Goal: Find specific page/section: Find specific page/section

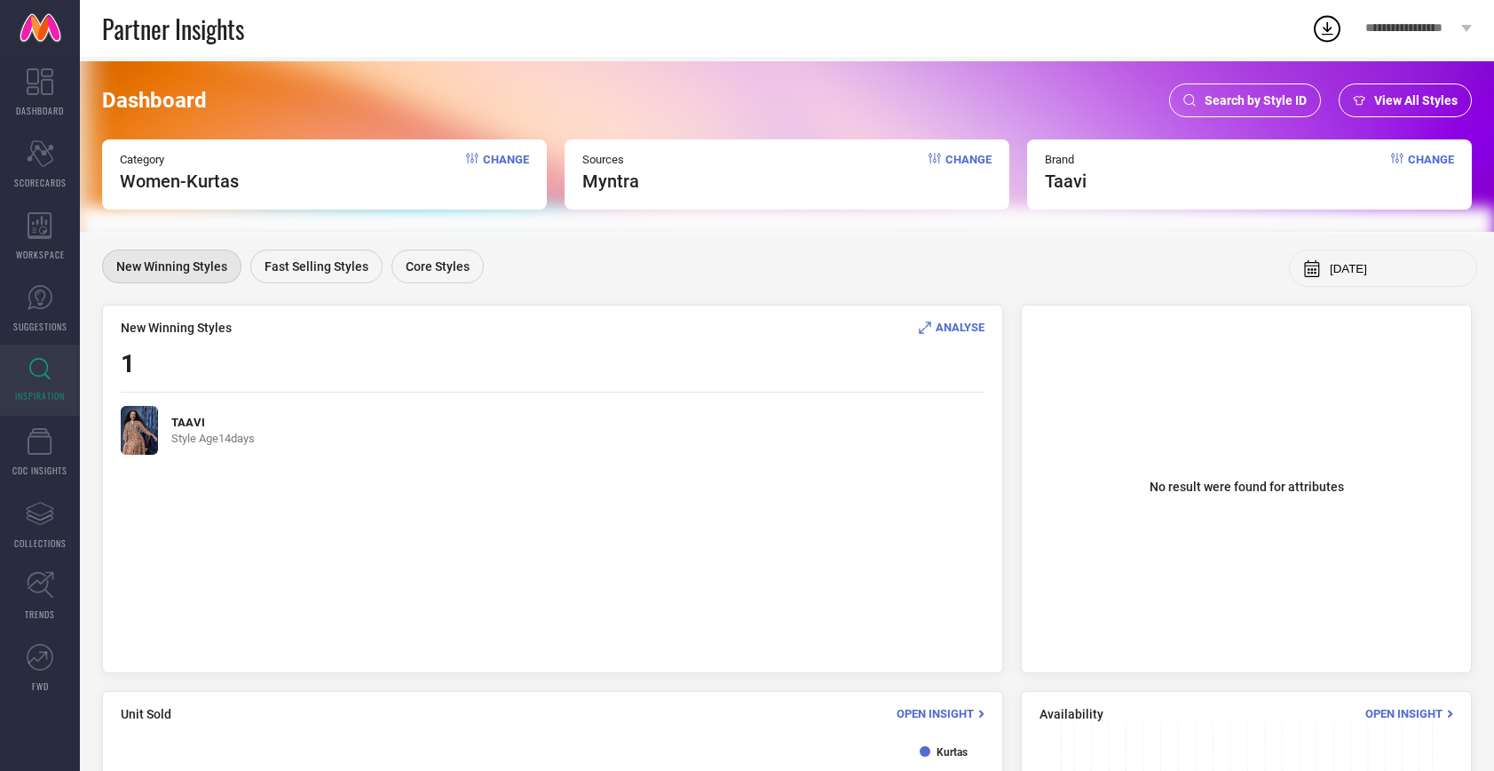
click at [151, 430] on img at bounding box center [139, 430] width 37 height 49
click at [973, 327] on span "ANALYSE" at bounding box center [960, 327] width 49 height 13
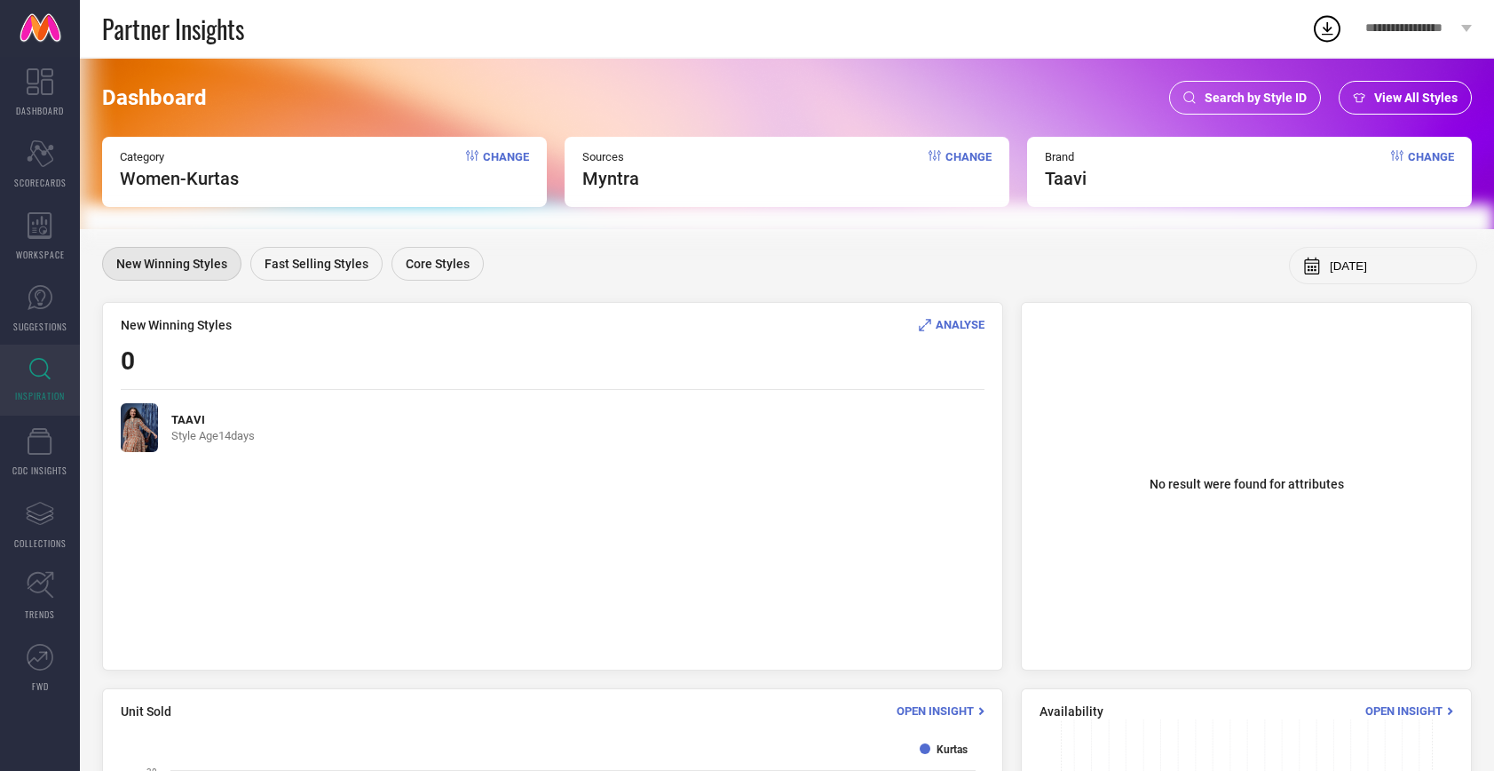
scroll to position [4, 0]
click at [284, 265] on span "Fast Selling Styles" at bounding box center [317, 263] width 104 height 14
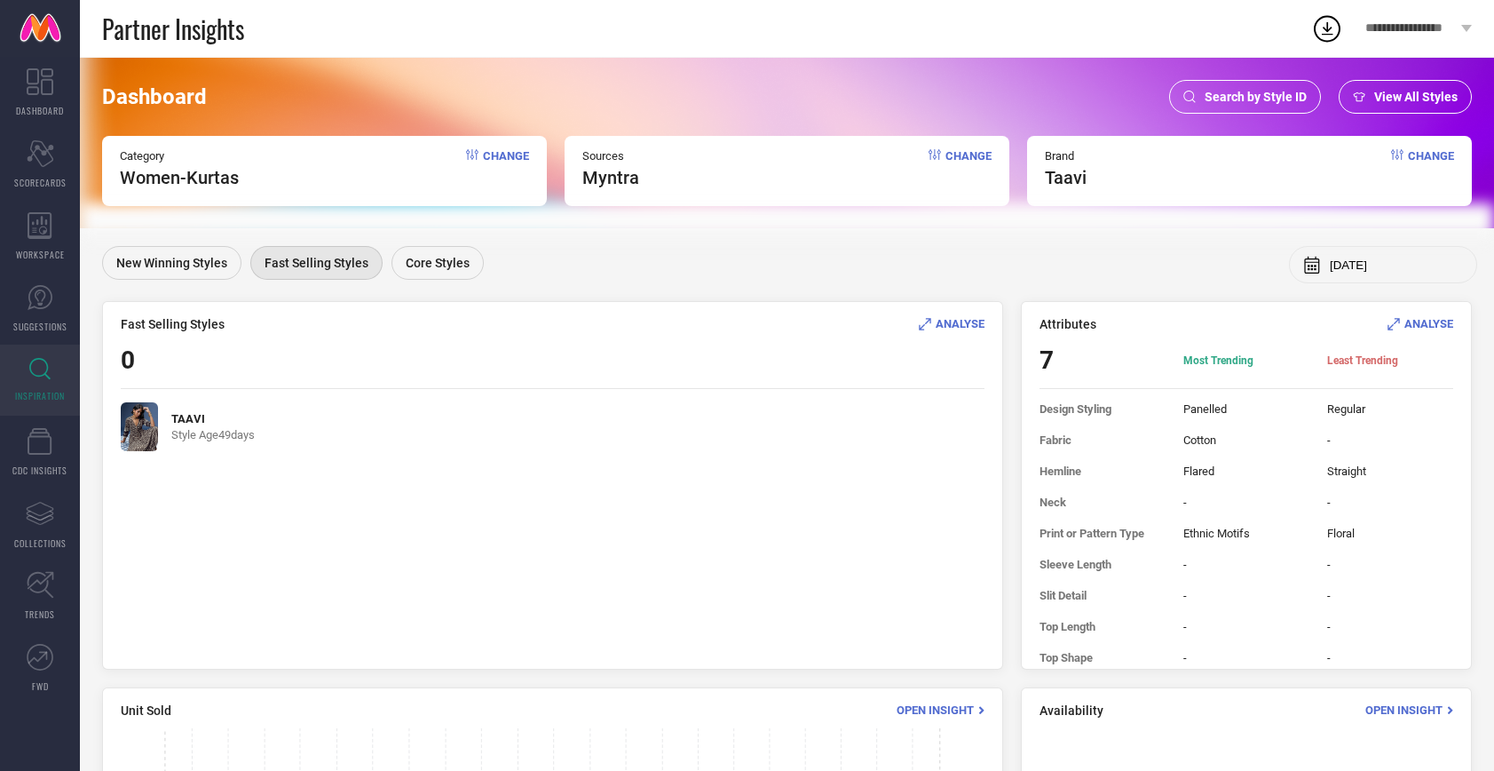
click at [146, 428] on img at bounding box center [139, 426] width 37 height 49
click at [409, 271] on div "Core Styles" at bounding box center [438, 263] width 92 height 34
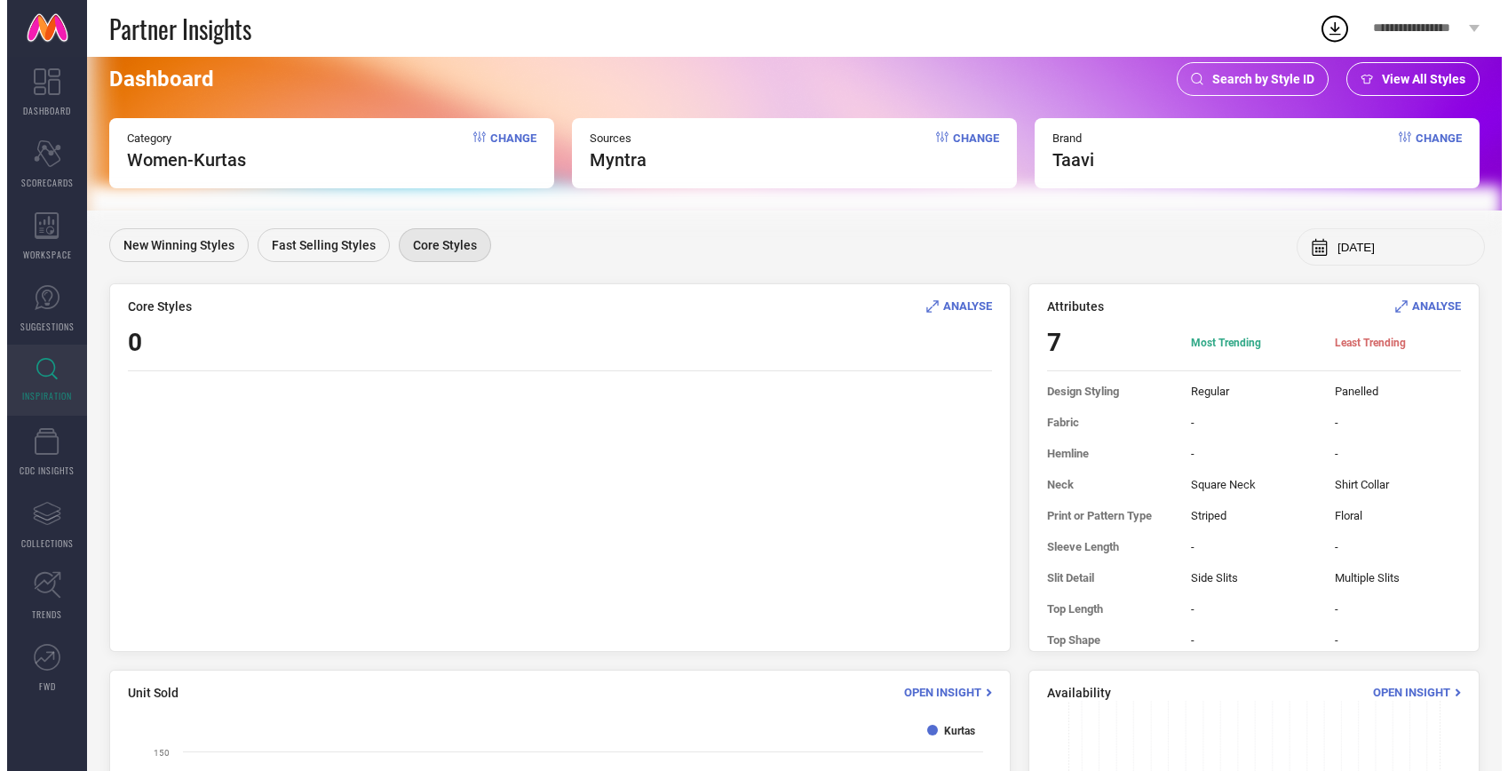
scroll to position [0, 0]
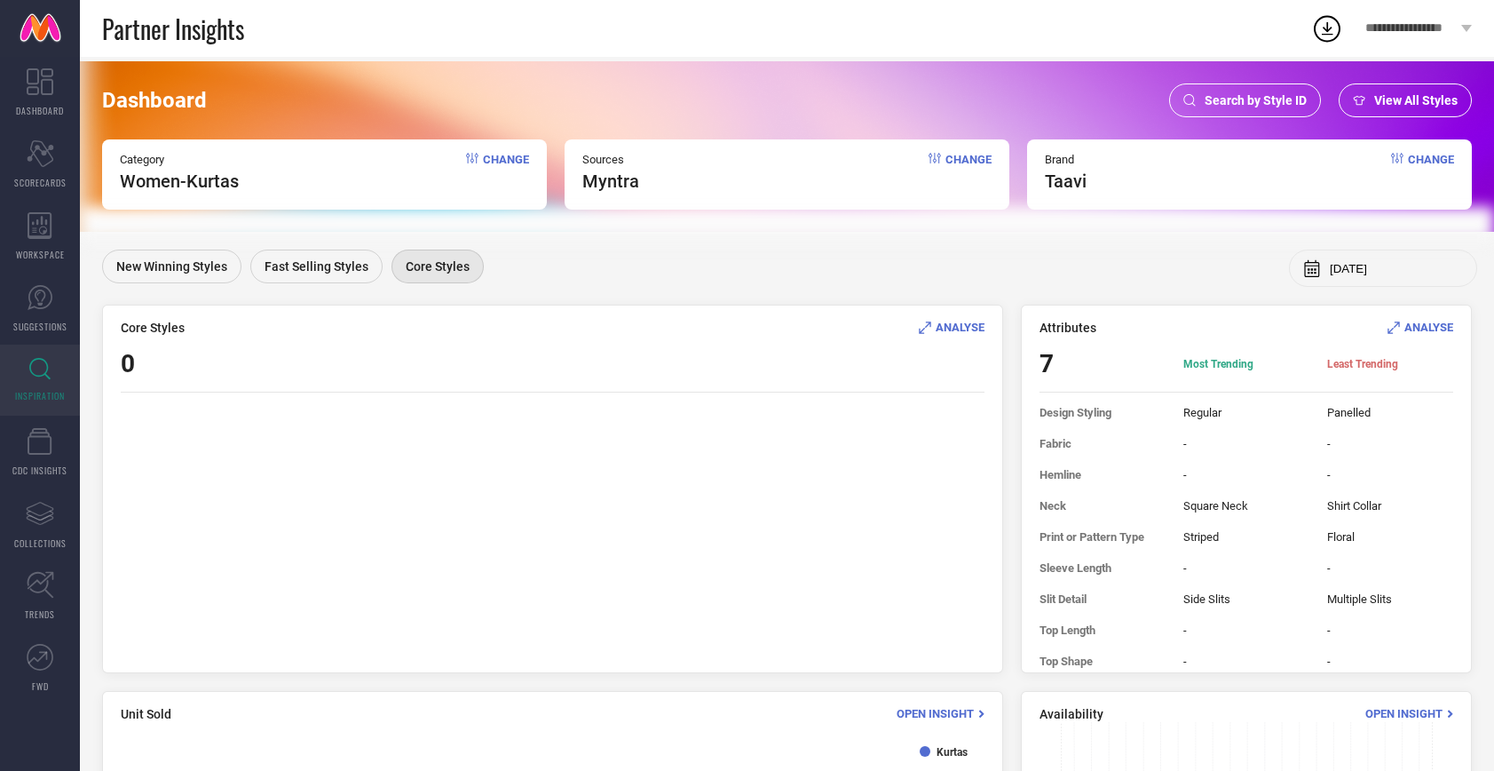
click at [1233, 107] on span "Search by Style ID" at bounding box center [1256, 100] width 102 height 14
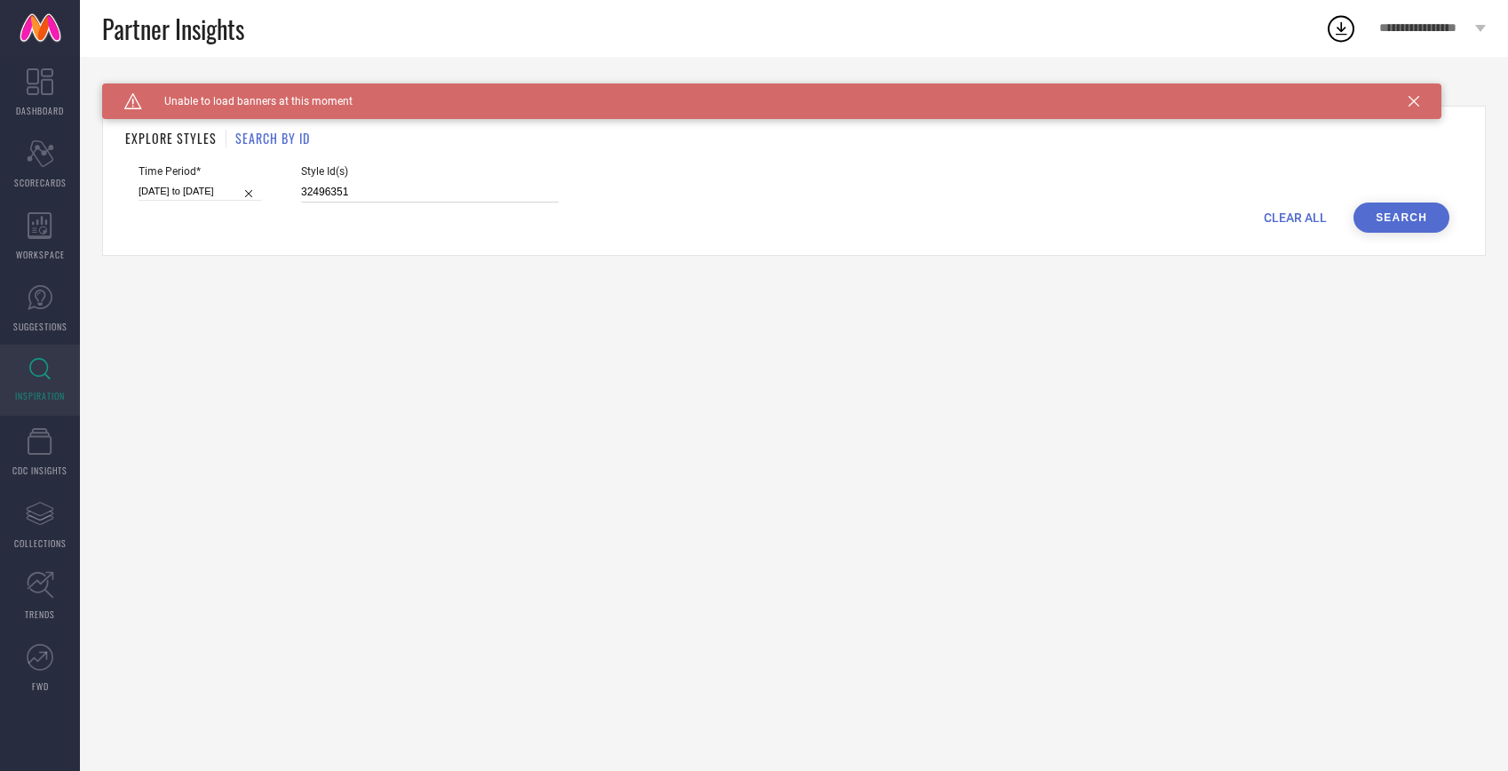
drag, startPoint x: 346, startPoint y: 188, endPoint x: 207, endPoint y: 186, distance: 139.4
click at [242, 185] on div "Time Period* 21-09-2025 to 27-09-2025 Style Id(s) 32496351" at bounding box center [794, 183] width 1311 height 37
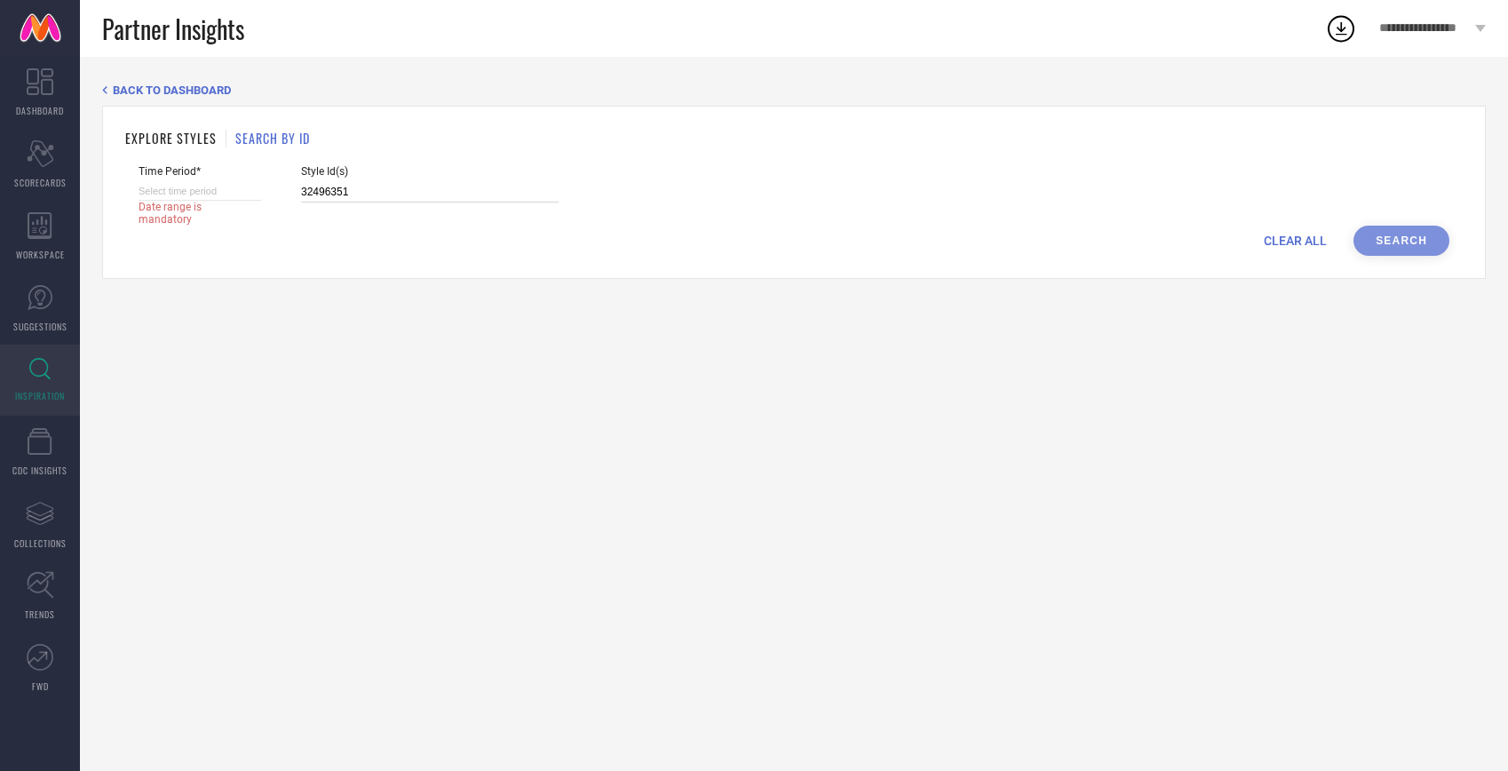
paste input "3040586"
type input "33040586"
select select "9"
select select "2025"
select select "10"
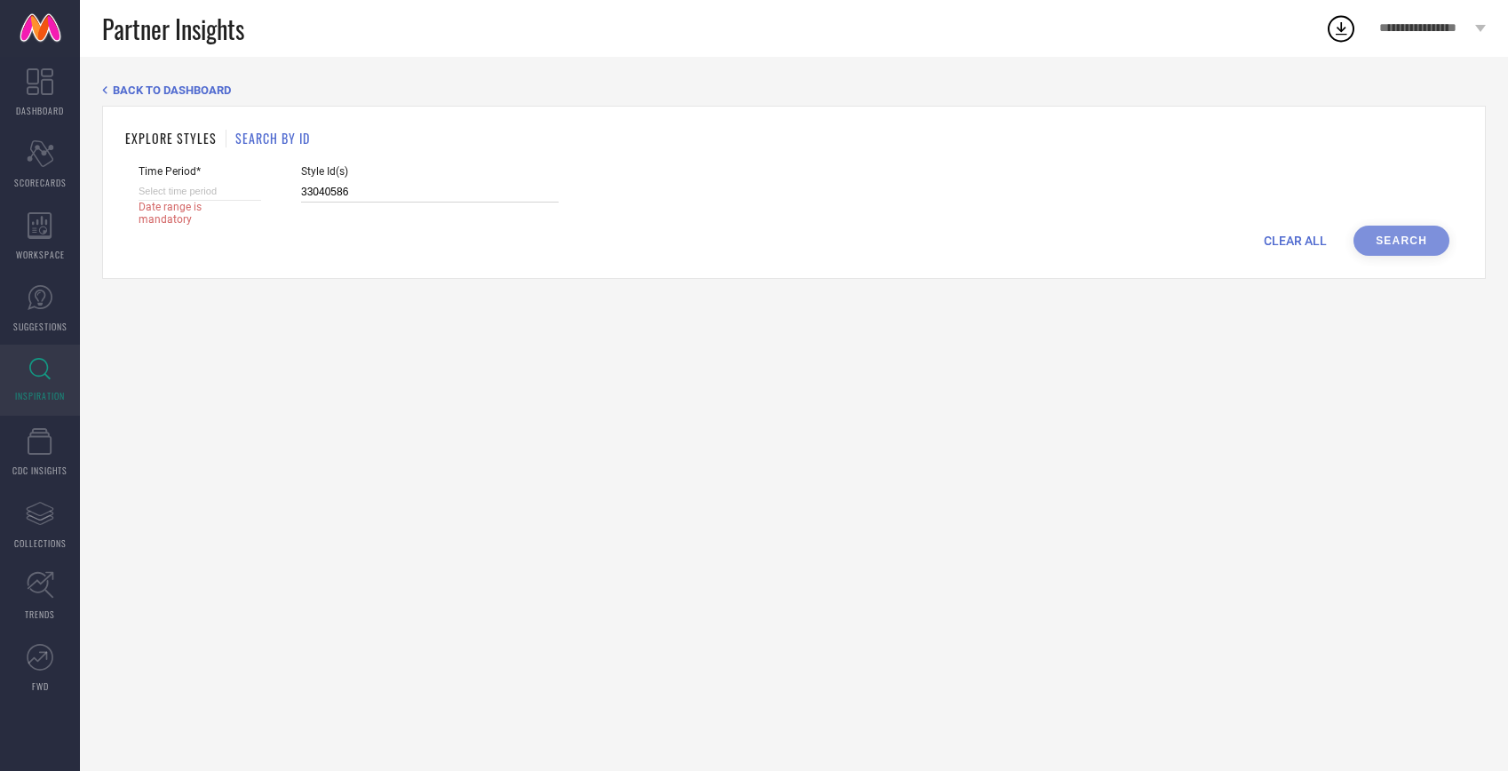
select select "2025"
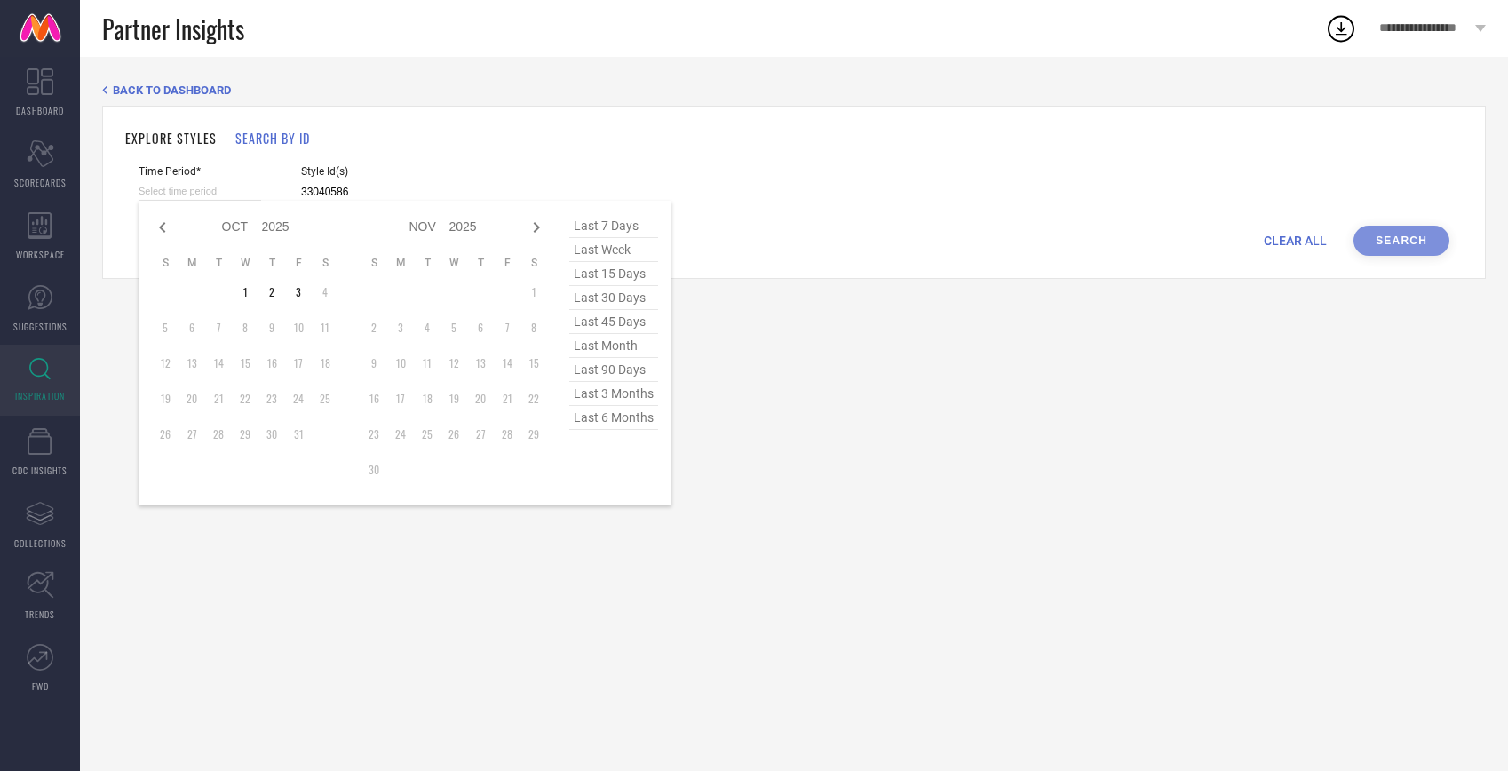
click at [196, 191] on input at bounding box center [200, 191] width 123 height 19
type input "33040586"
click at [622, 334] on span "last 45 days" at bounding box center [613, 322] width 89 height 24
type input "20-08-2025 to 03-10-2025"
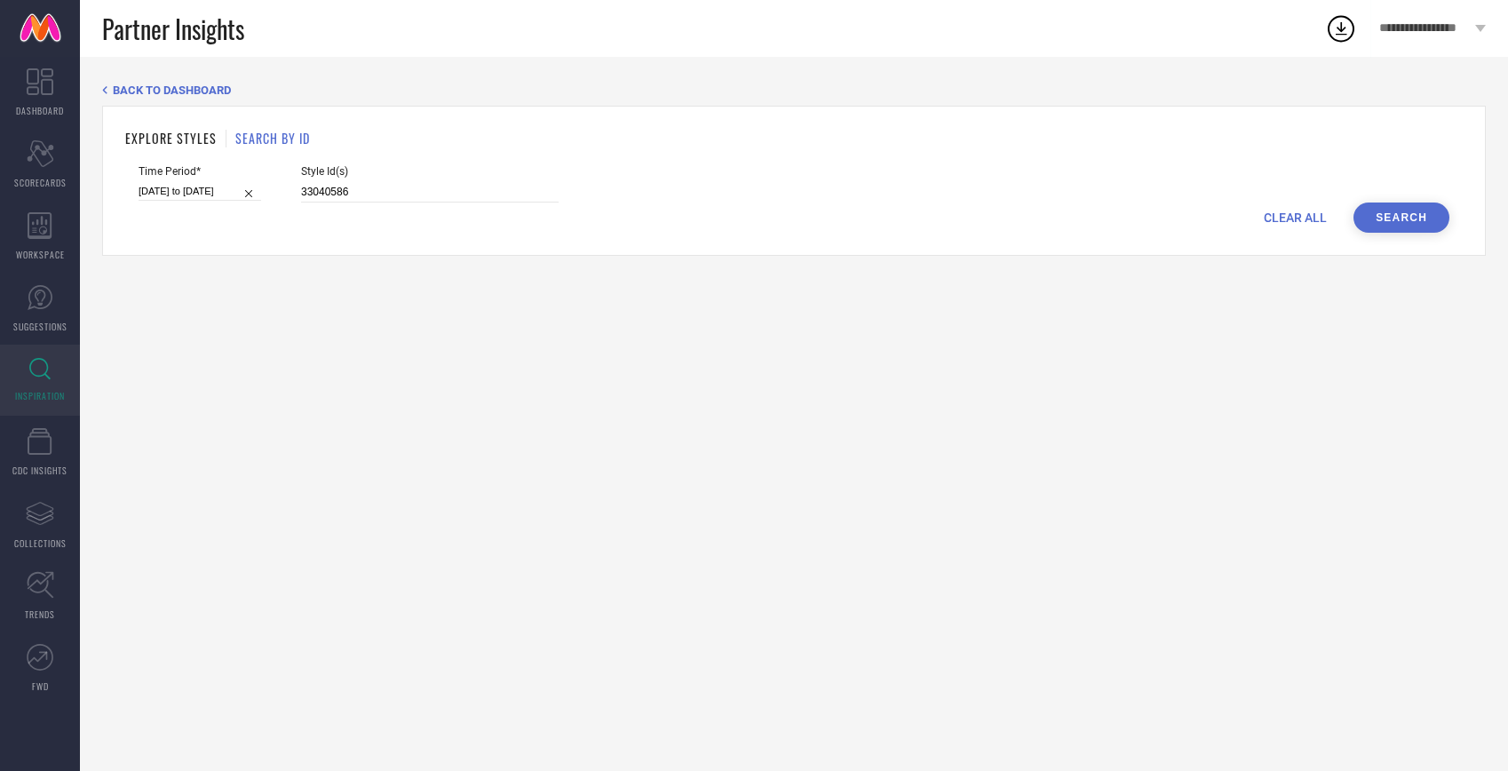
click at [622, 334] on div "BACK TO DASHBOARD EXPLORE STYLES SEARCH BY ID Time Period* 20-08-2025 to 03-10-…" at bounding box center [794, 414] width 1428 height 714
click at [1415, 210] on button "Search" at bounding box center [1401, 217] width 96 height 30
